Goal: Task Accomplishment & Management: Manage account settings

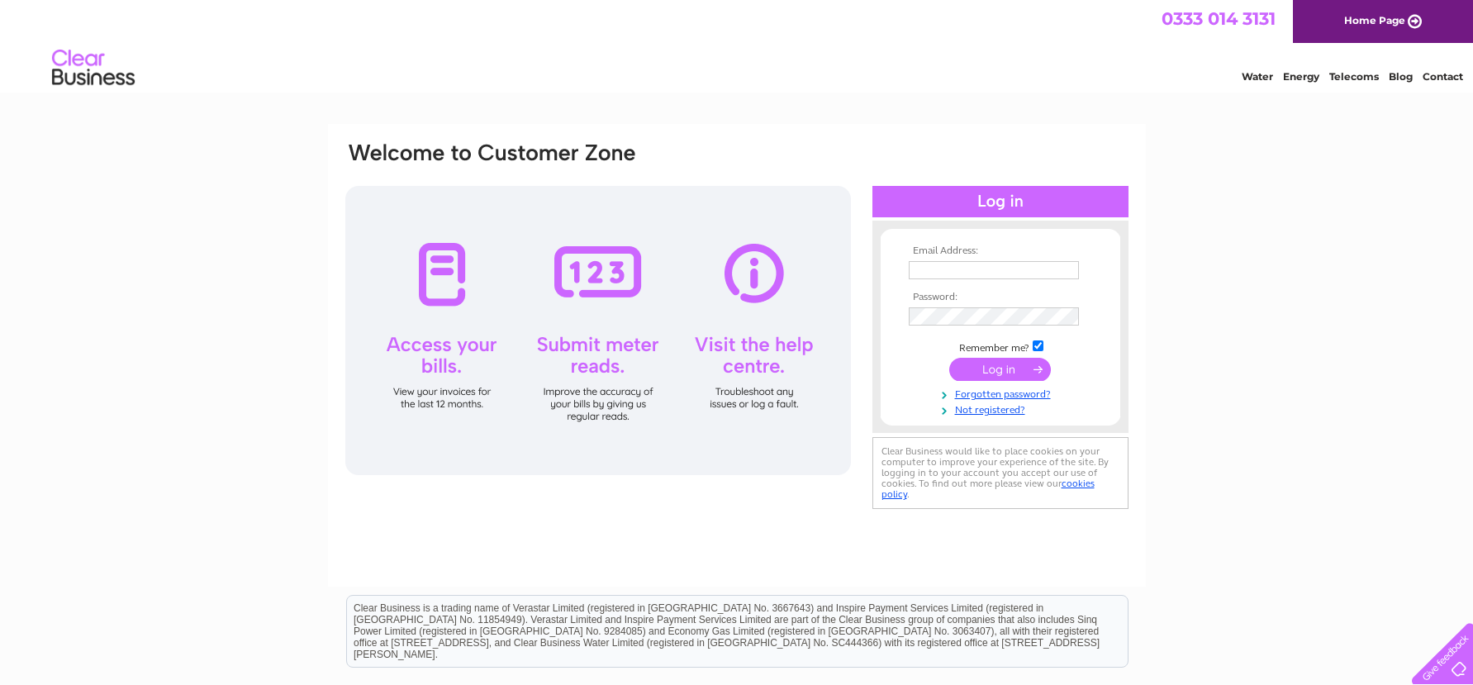
click at [922, 268] on input "text" at bounding box center [994, 270] width 170 height 18
type input "john.sisterson@rcfab.co.uk"
click at [999, 371] on input "submit" at bounding box center [1000, 369] width 102 height 23
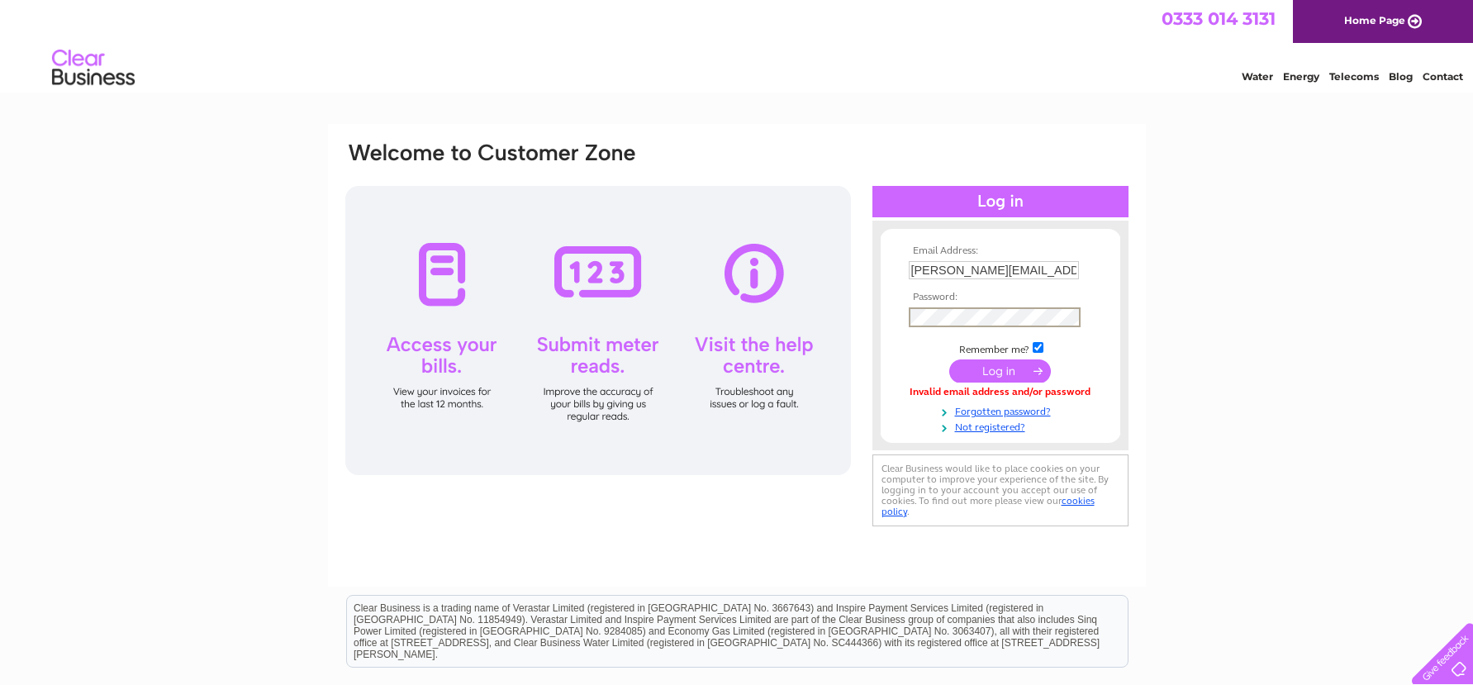
click at [998, 369] on input "submit" at bounding box center [1000, 370] width 102 height 23
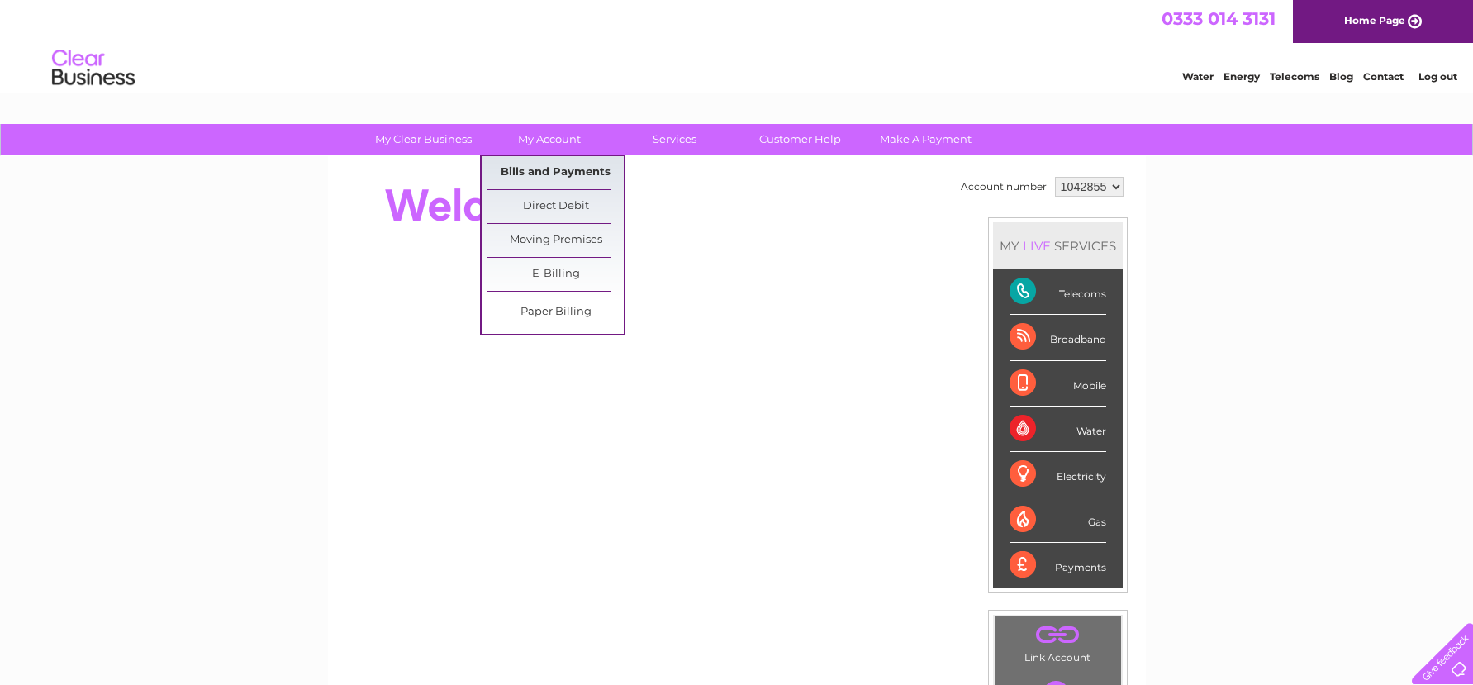
click at [544, 170] on link "Bills and Payments" at bounding box center [555, 172] width 136 height 33
click at [548, 171] on link "Bills and Payments" at bounding box center [555, 172] width 136 height 33
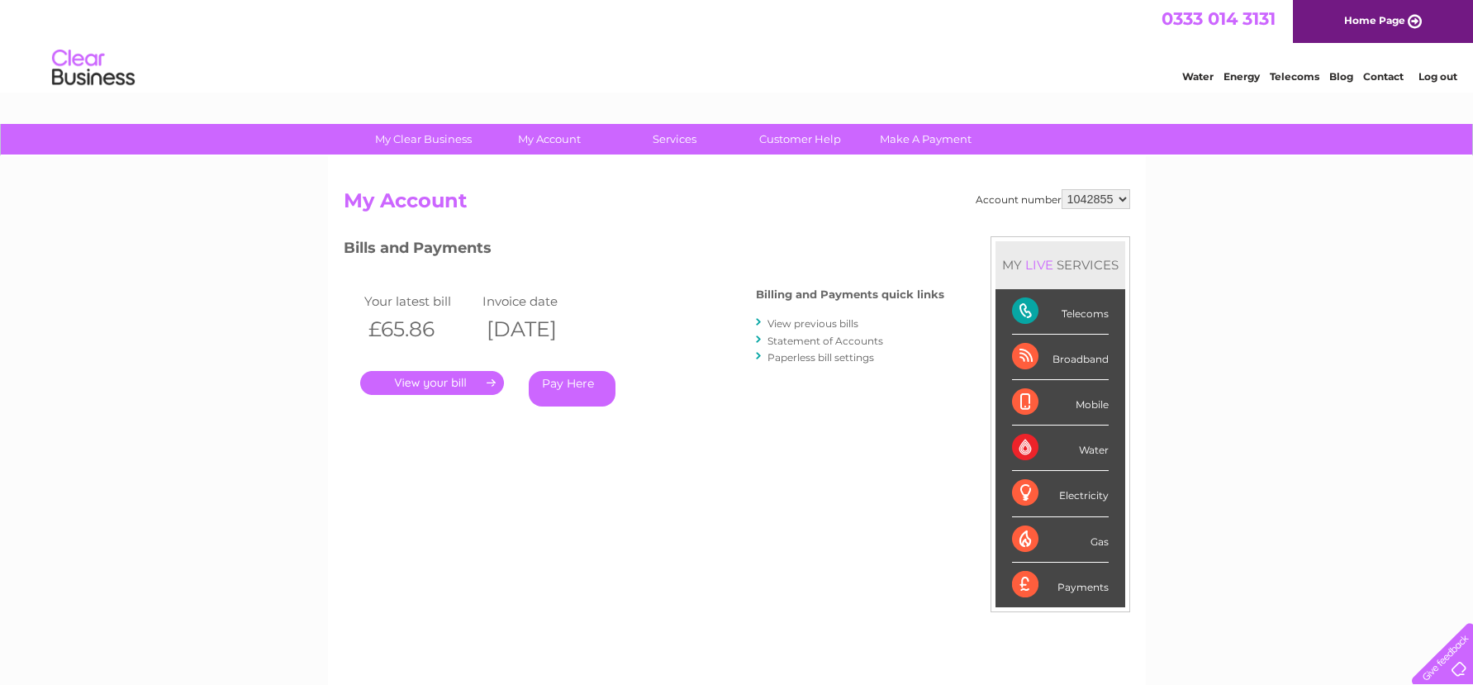
click at [435, 378] on link "." at bounding box center [432, 383] width 144 height 24
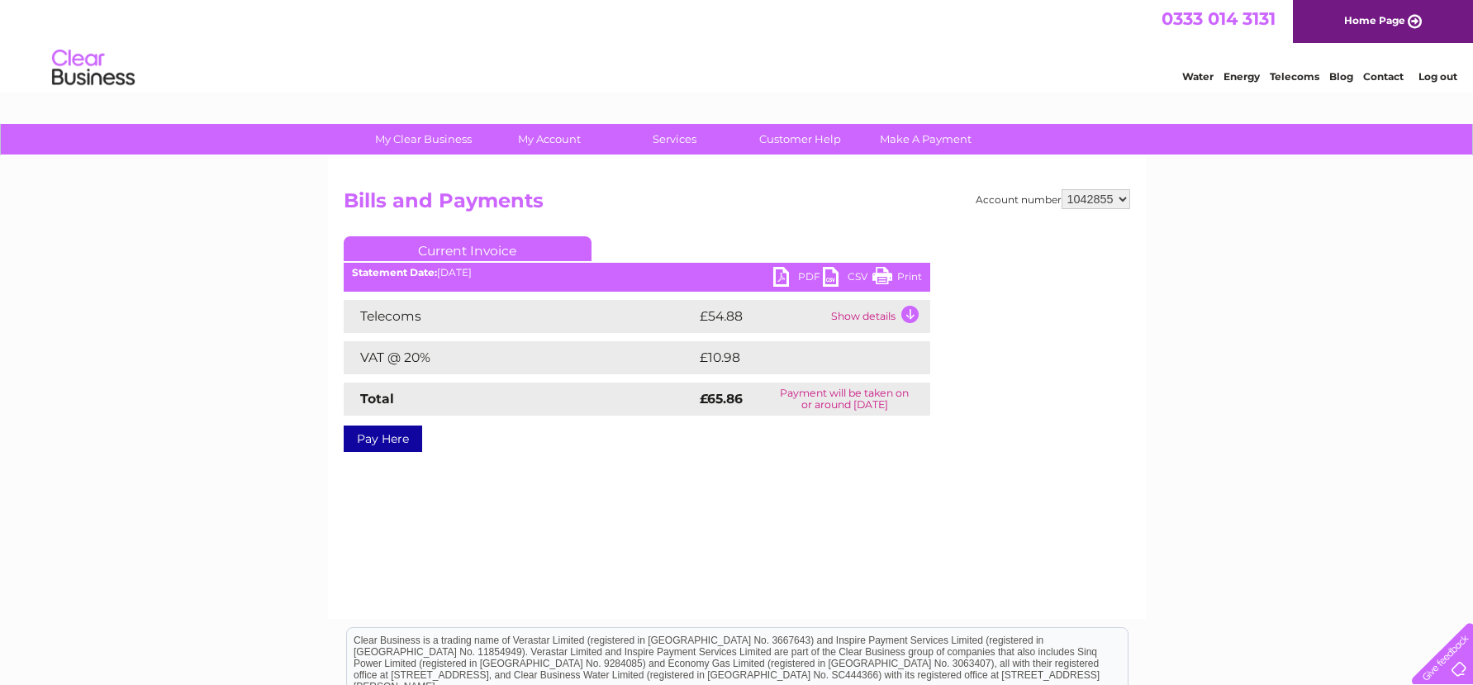
click at [907, 313] on td "Show details" at bounding box center [878, 316] width 103 height 33
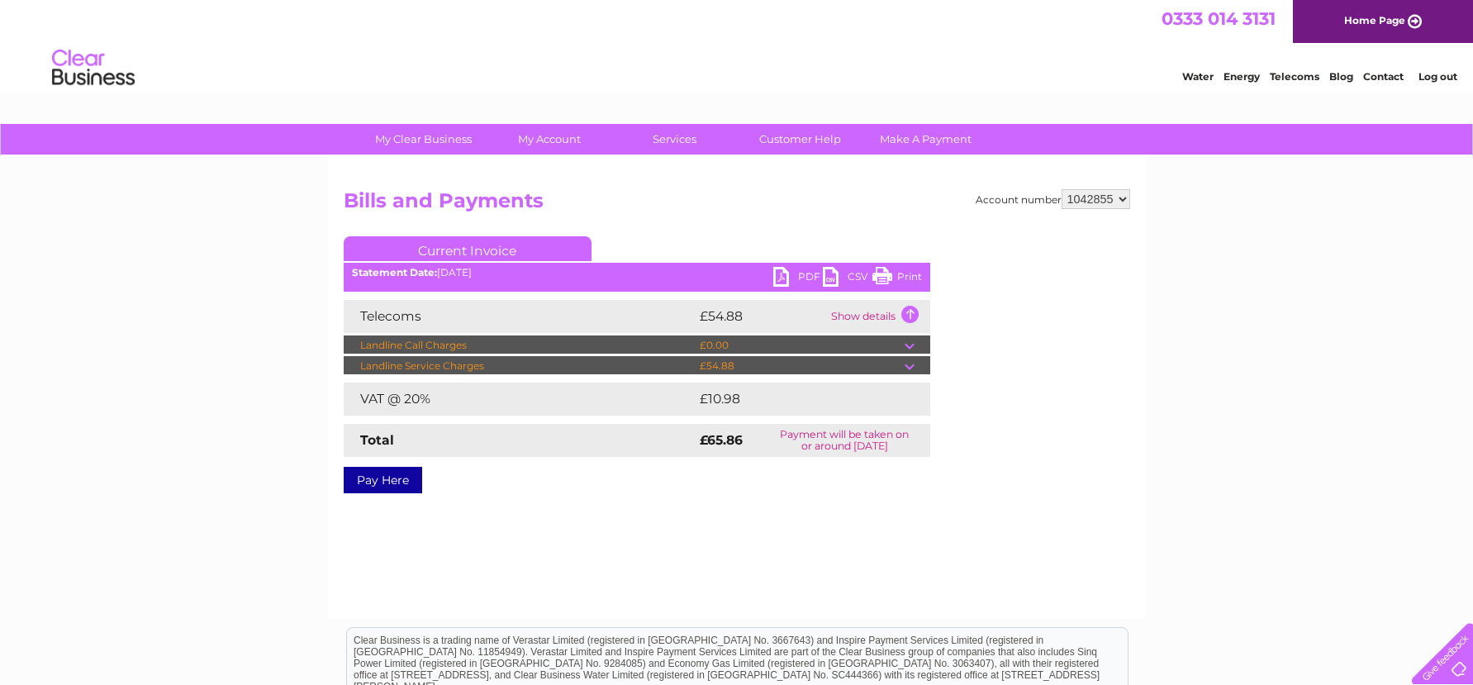
click at [912, 344] on td at bounding box center [918, 345] width 26 height 20
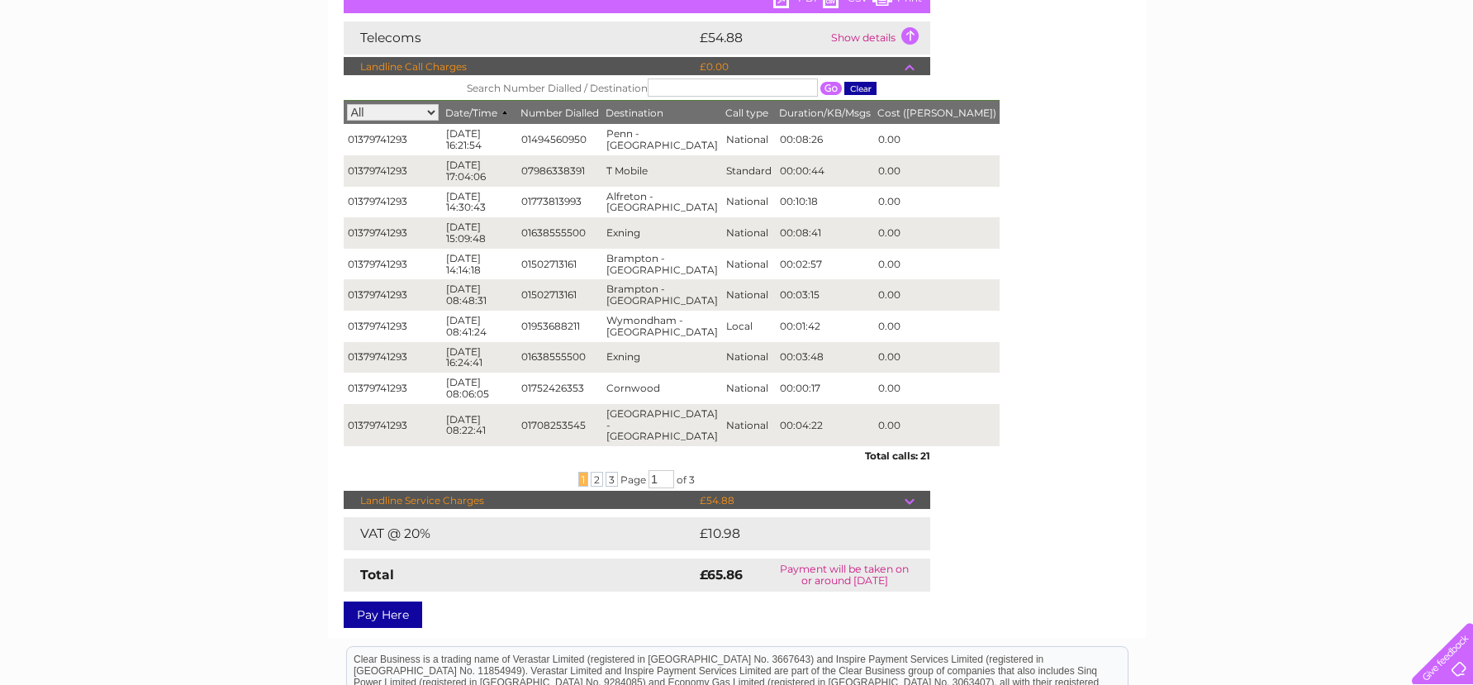
scroll to position [330, 0]
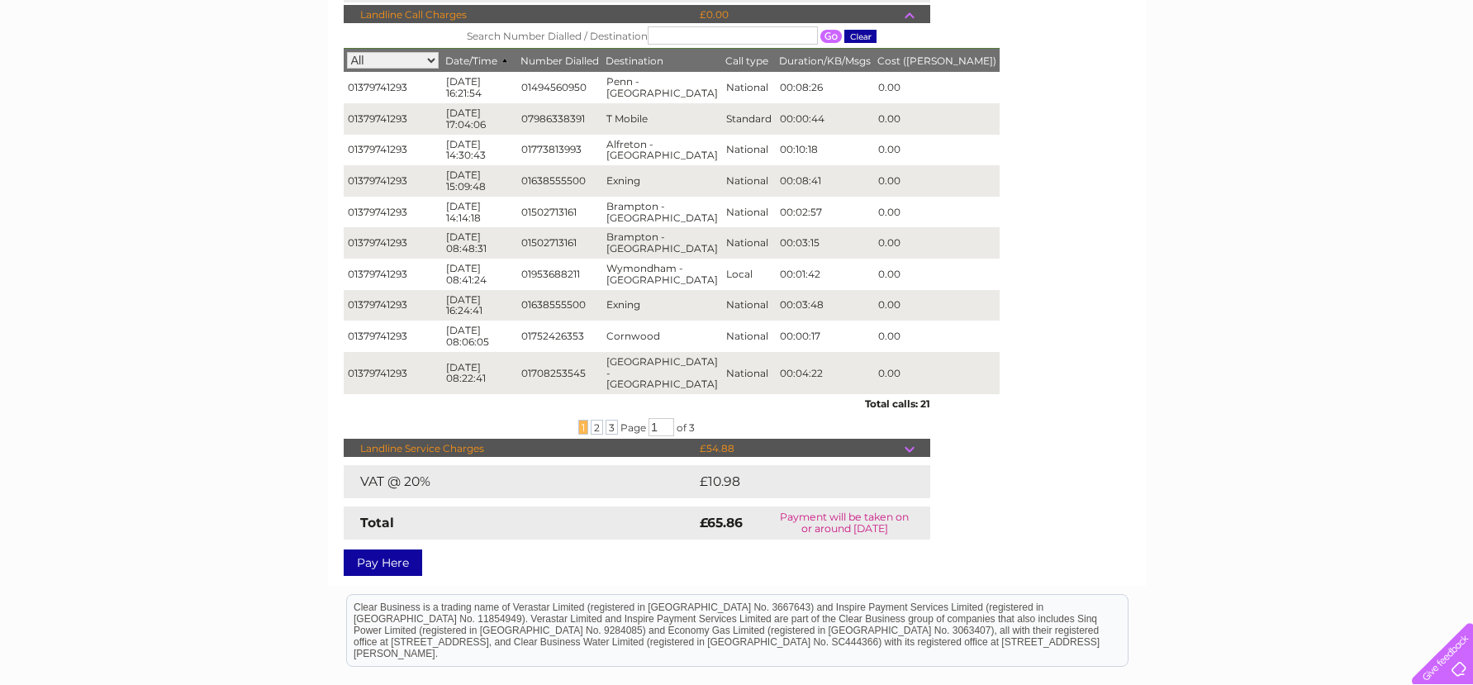
click at [905, 439] on td at bounding box center [918, 449] width 26 height 20
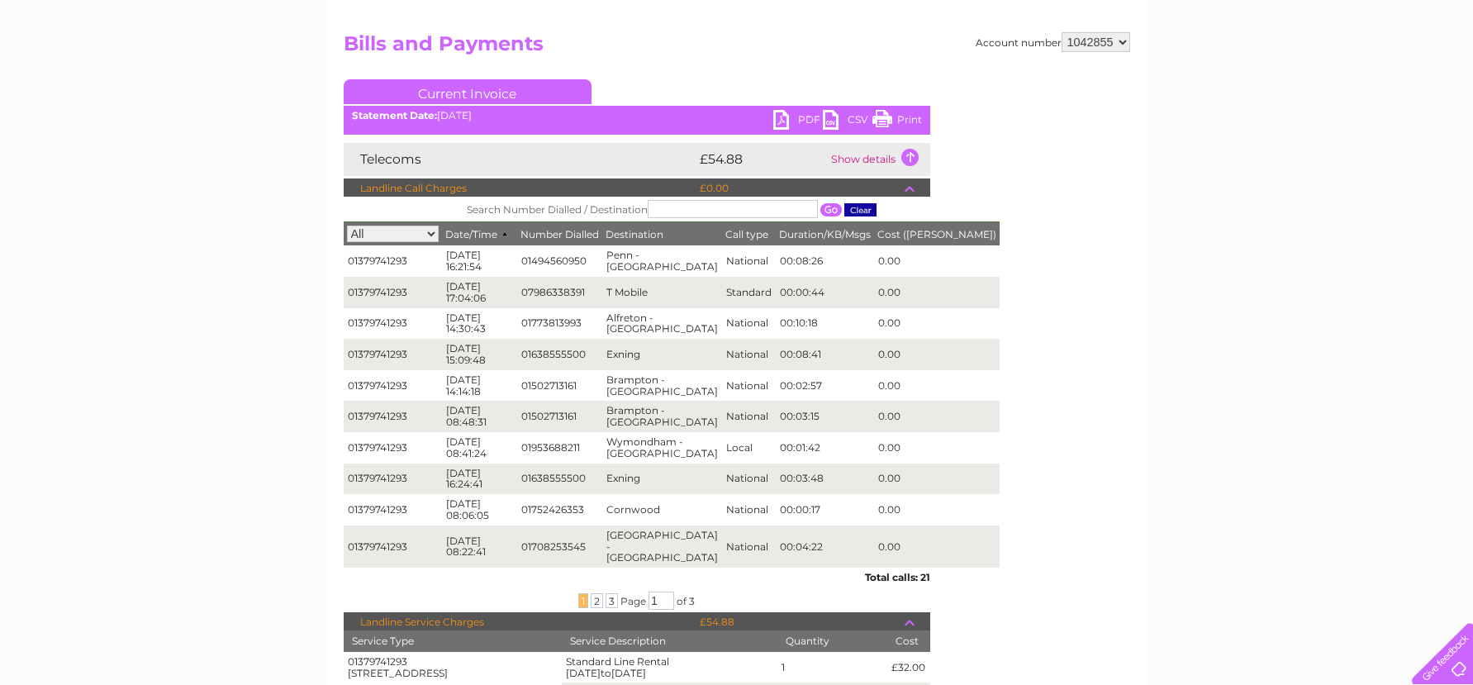
scroll to position [0, 0]
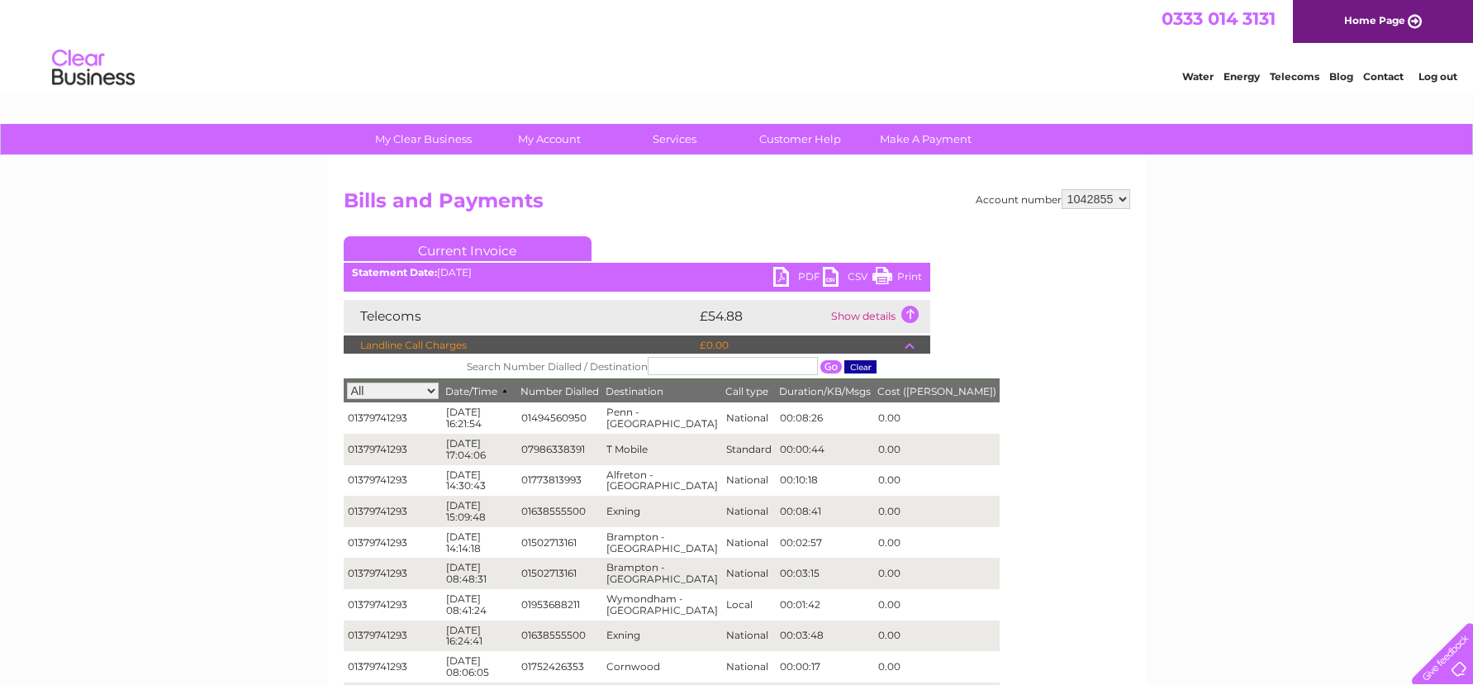
click at [894, 269] on link "Print" at bounding box center [897, 279] width 50 height 24
click at [1439, 74] on link "Log out" at bounding box center [1437, 76] width 39 height 12
